Goal: Use online tool/utility: Utilize a website feature to perform a specific function

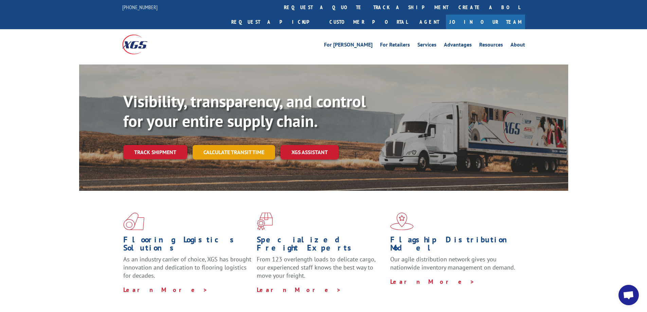
click at [252, 145] on link "Calculate transit time" at bounding box center [234, 152] width 83 height 15
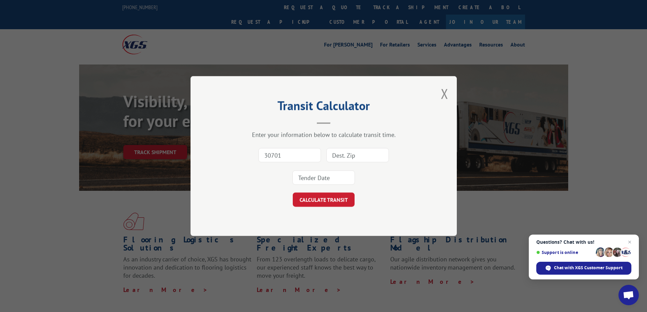
type input "30701"
click at [376, 156] on input at bounding box center [357, 155] width 62 height 14
type input "92201"
click at [337, 182] on input at bounding box center [323, 177] width 62 height 14
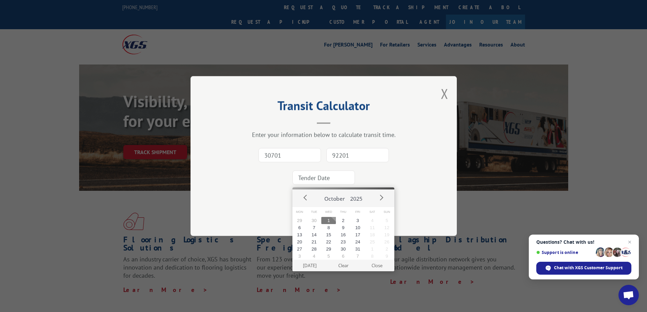
click at [328, 219] on button "1" at bounding box center [328, 220] width 15 height 7
type input "[DATE]"
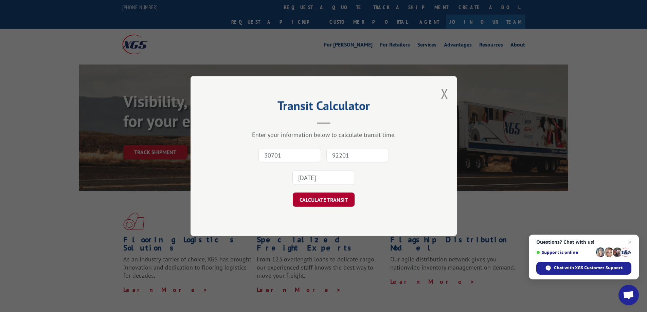
click at [331, 203] on button "CALCULATE TRANSIT" at bounding box center [324, 200] width 62 height 14
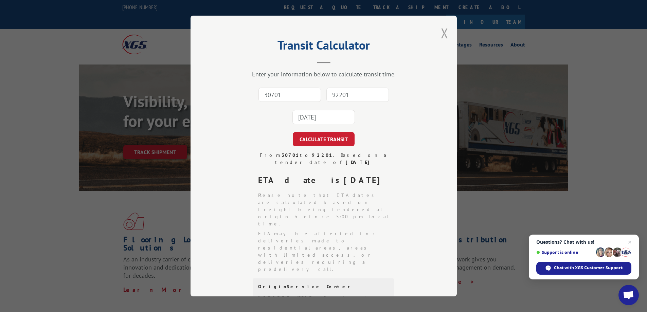
click at [442, 30] on button "Close modal" at bounding box center [444, 33] width 7 height 18
